Goal: Information Seeking & Learning: Learn about a topic

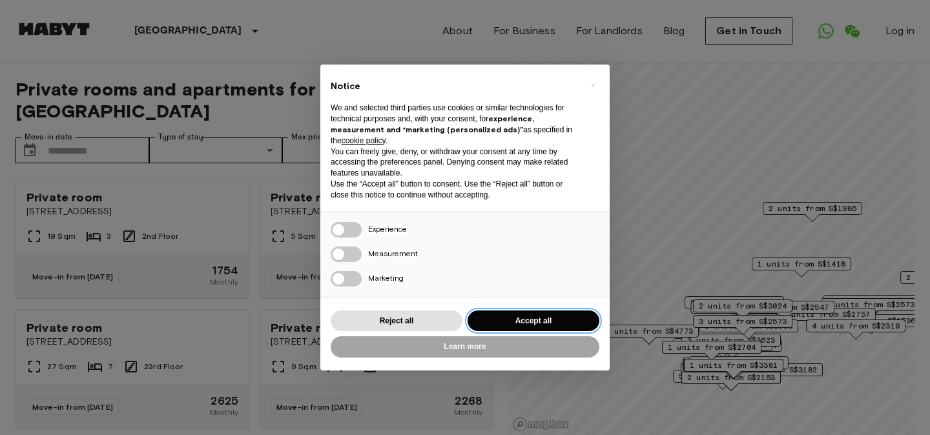
click at [541, 315] on button "Accept all" at bounding box center [534, 321] width 132 height 21
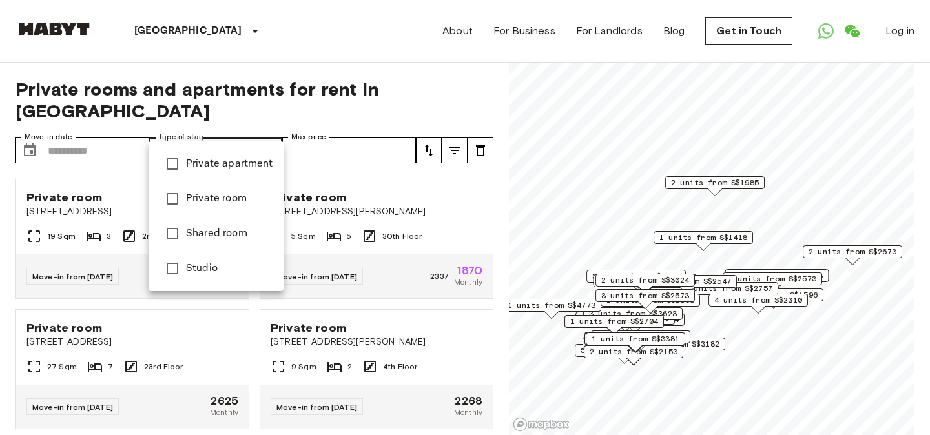
type input "**********"
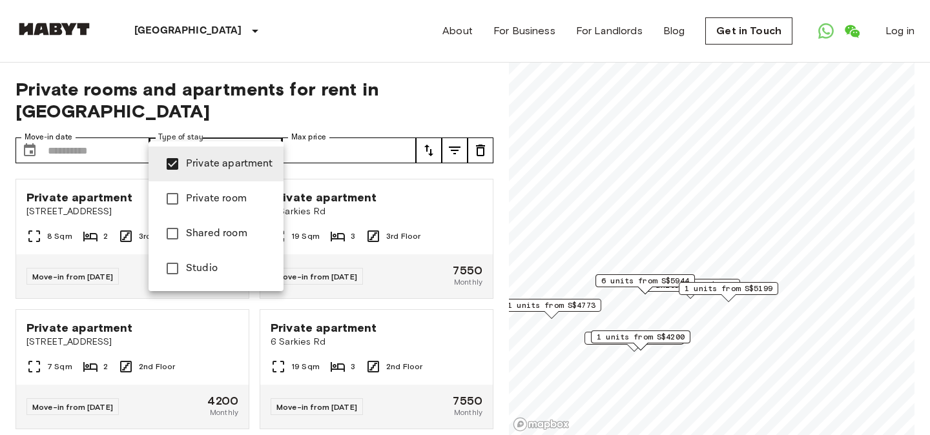
click at [400, 59] on div at bounding box center [465, 217] width 930 height 435
